Goal: Navigation & Orientation: Go to known website

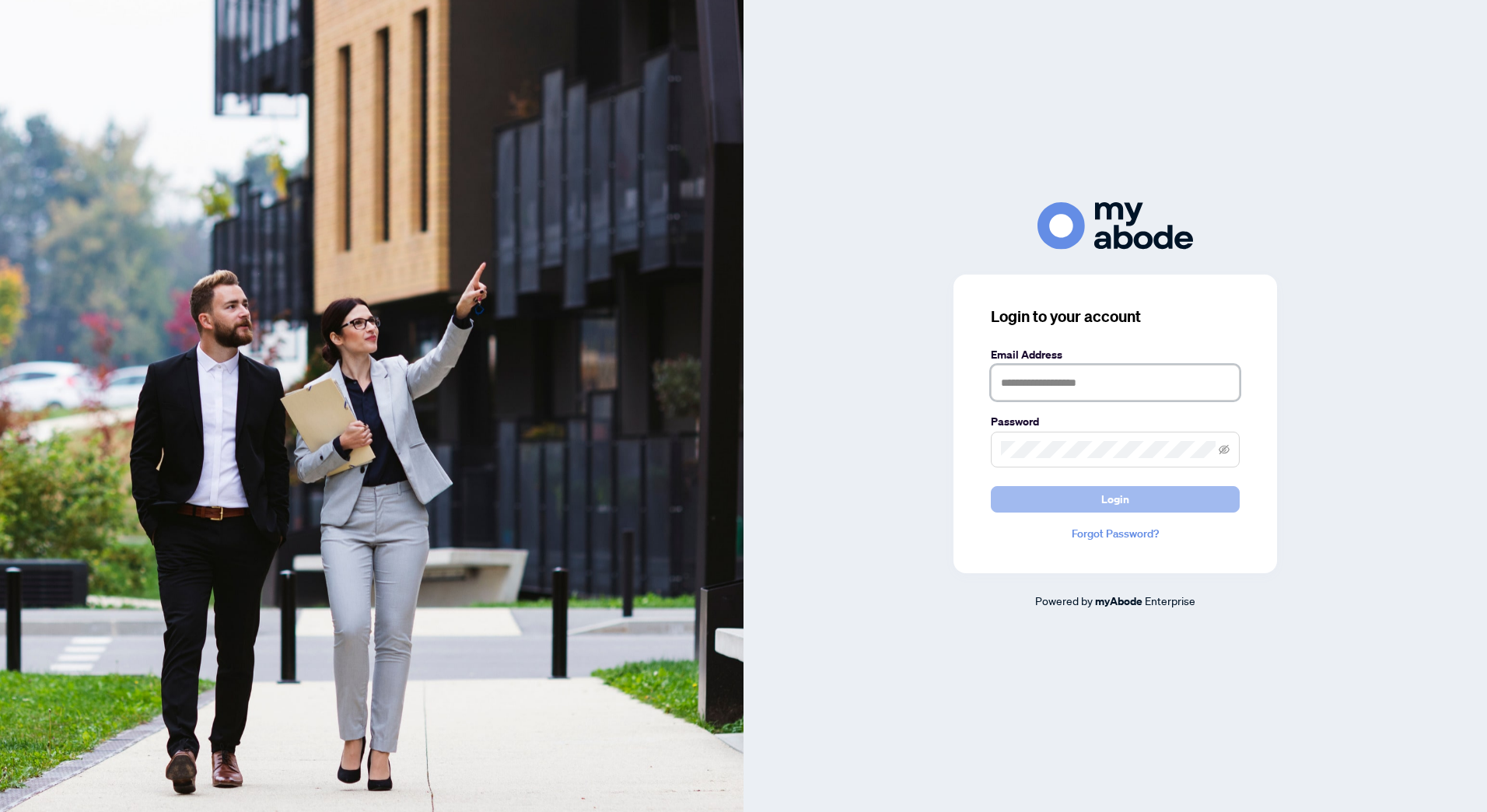
type input "**********"
click at [1130, 510] on button "Login" at bounding box center [1115, 499] width 249 height 27
